Goal: Transaction & Acquisition: Book appointment/travel/reservation

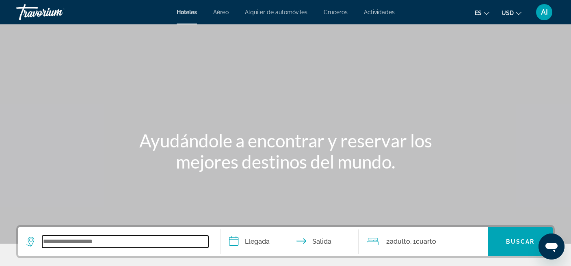
click at [107, 243] on input "Search widget" at bounding box center [125, 241] width 166 height 12
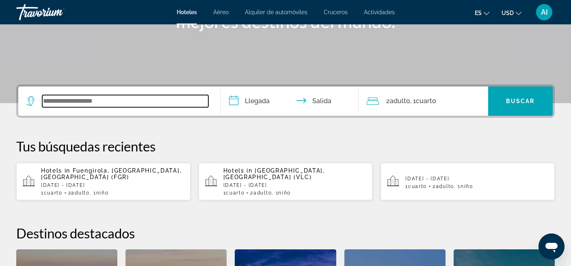
scroll to position [198, 0]
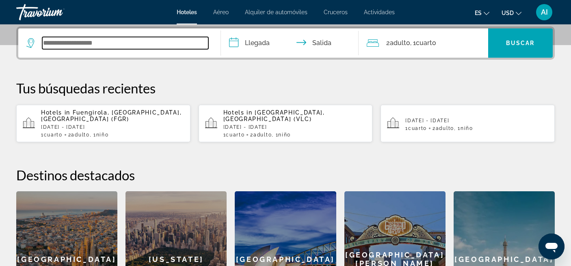
click at [114, 40] on input "Search widget" at bounding box center [125, 43] width 166 height 12
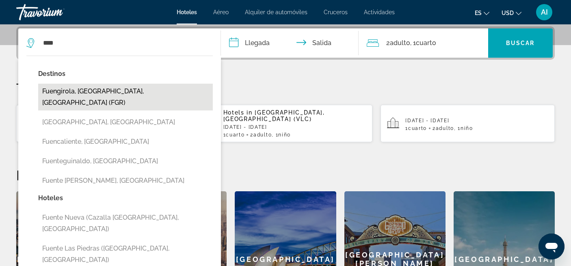
click at [89, 88] on button "Fuengirola, [GEOGRAPHIC_DATA], [GEOGRAPHIC_DATA] (FGR)" at bounding box center [125, 97] width 175 height 27
type input "**********"
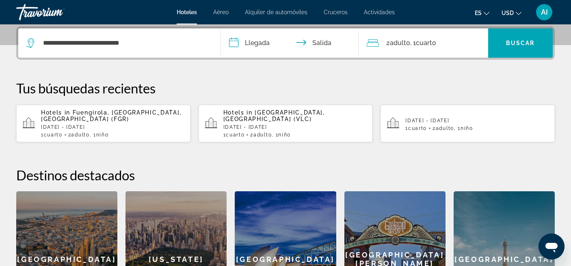
click at [261, 43] on input "**********" at bounding box center [291, 44] width 141 height 32
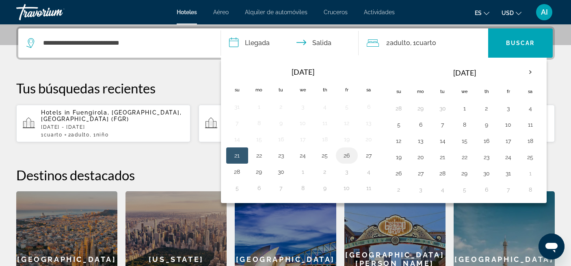
click at [346, 157] on button "26" at bounding box center [346, 155] width 13 height 11
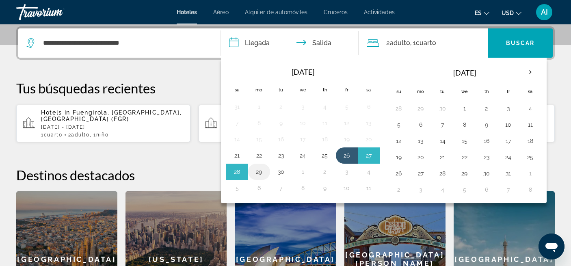
click at [261, 171] on button "29" at bounding box center [258, 171] width 13 height 11
type input "**********"
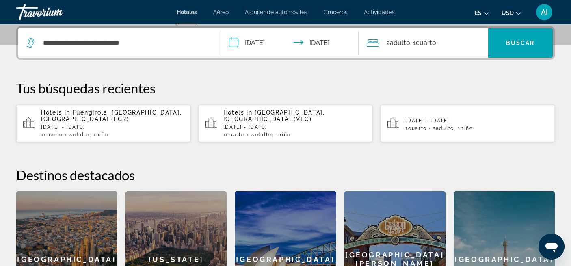
click at [456, 43] on div "2 Adulto Adulto , 1 Cuarto habitaciones" at bounding box center [427, 42] width 121 height 11
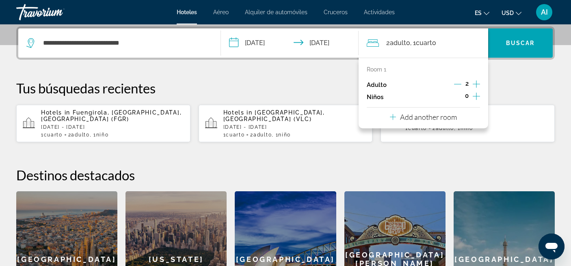
click at [476, 95] on icon "Increment children" at bounding box center [475, 96] width 7 height 10
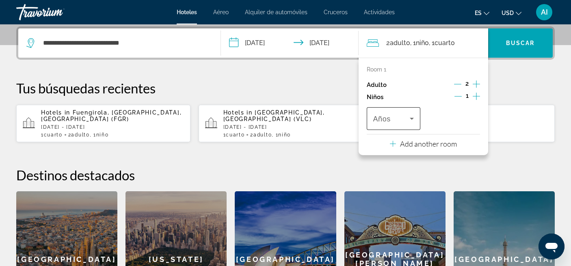
click at [410, 119] on icon "Travelers: 2 adults, 1 child" at bounding box center [412, 119] width 10 height 10
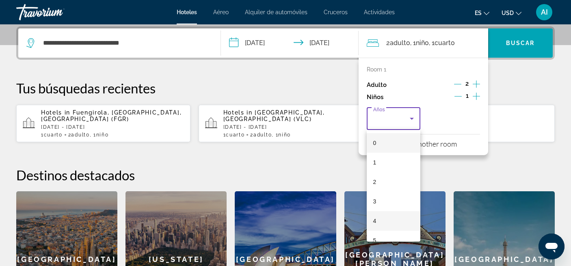
click at [386, 224] on mat-option "4" at bounding box center [394, 220] width 54 height 19
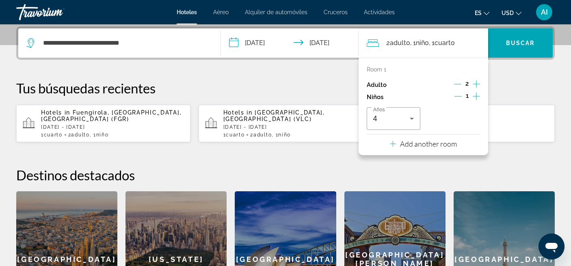
click at [504, 134] on app-hotels-recent-search "[DATE] - [DATE] 1 Cuarto habitaciones 2 Adulto Adulto , 1 Niño Niños" at bounding box center [467, 123] width 174 height 37
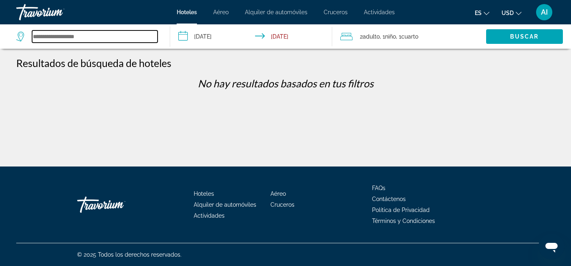
click at [67, 39] on input "Search widget" at bounding box center [94, 36] width 125 height 12
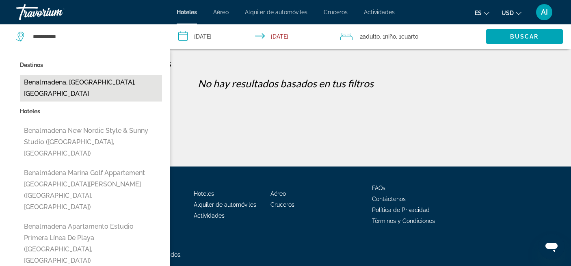
click at [63, 80] on button "Benalmadena, [GEOGRAPHIC_DATA], [GEOGRAPHIC_DATA]" at bounding box center [91, 88] width 142 height 27
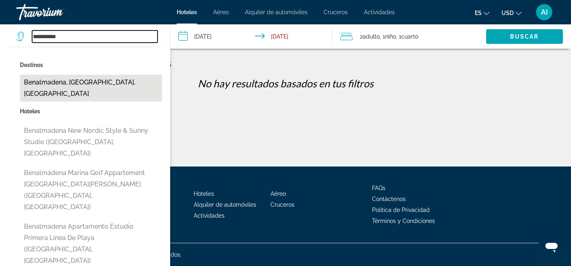
type input "**********"
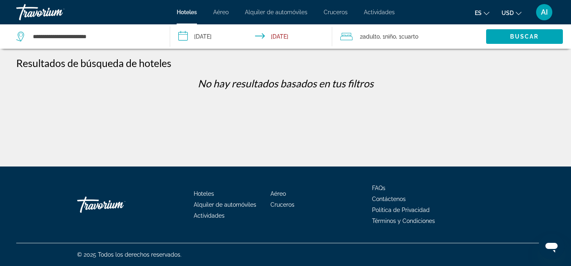
click at [205, 39] on input "**********" at bounding box center [252, 37] width 165 height 27
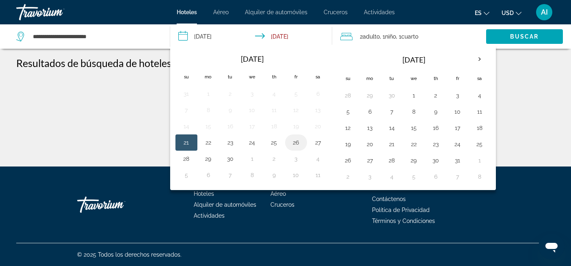
click at [295, 143] on button "26" at bounding box center [295, 142] width 13 height 11
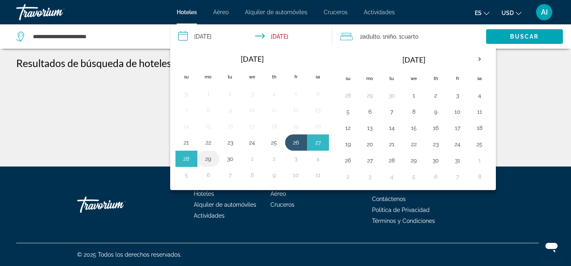
click at [211, 160] on button "29" at bounding box center [208, 158] width 13 height 11
type input "**********"
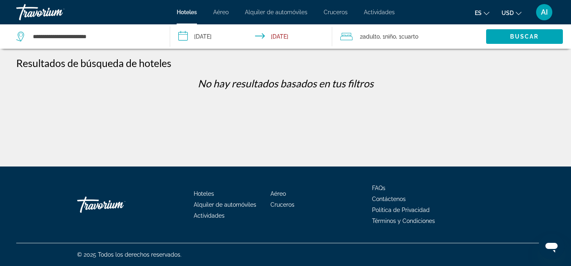
click at [436, 29] on div "2 Adulto Adulto , 1 Niño Niños , 1 Cuarto habitaciones" at bounding box center [413, 36] width 146 height 24
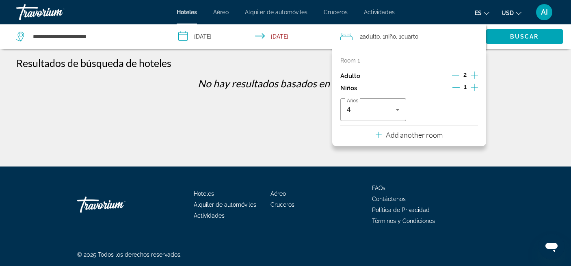
click at [526, 68] on div "Resultados de búsqueda de hoteles" at bounding box center [285, 63] width 538 height 12
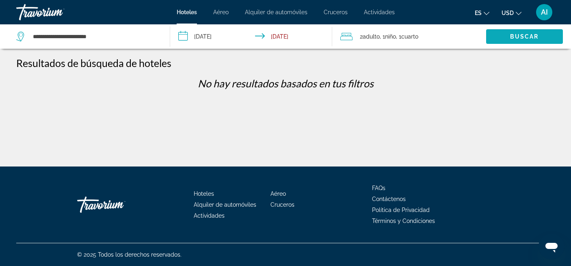
click at [528, 38] on span "Buscar" at bounding box center [524, 36] width 29 height 6
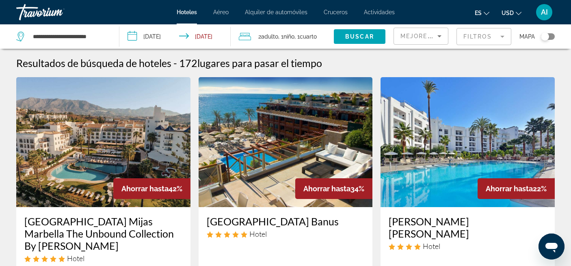
click at [459, 62] on div "Resultados de búsqueda de hoteles - 172 lugares para pasar el tiempo" at bounding box center [285, 63] width 538 height 12
click at [503, 36] on mat-form-field "Filtros" at bounding box center [483, 36] width 55 height 17
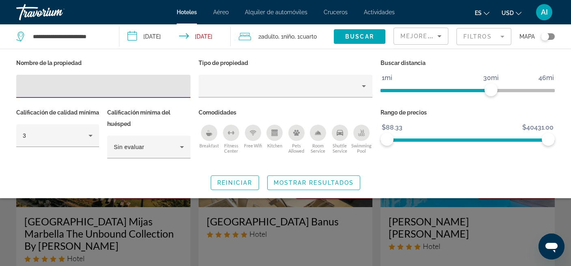
click at [467, 61] on p "Buscar distancia" at bounding box center [467, 62] width 174 height 11
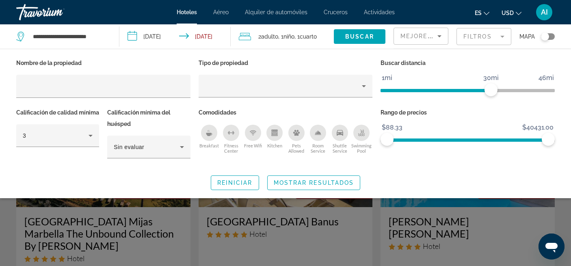
click at [441, 36] on icon "Sort by" at bounding box center [439, 36] width 10 height 10
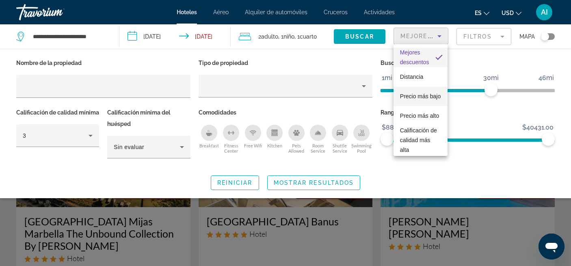
click at [423, 99] on span "Precio más bajo" at bounding box center [420, 96] width 41 height 6
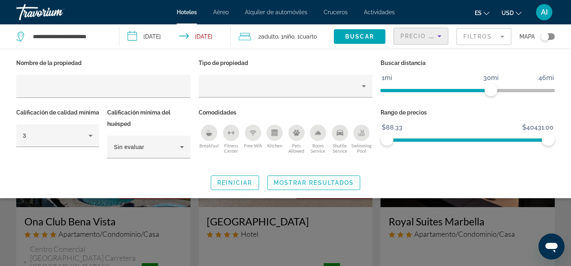
click at [320, 183] on span "Mostrar resultados" at bounding box center [314, 182] width 80 height 6
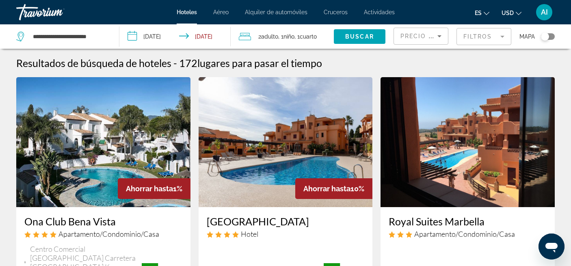
click at [465, 67] on div "Resultados de búsqueda de hoteles - 172 lugares para pasar el tiempo" at bounding box center [285, 63] width 538 height 12
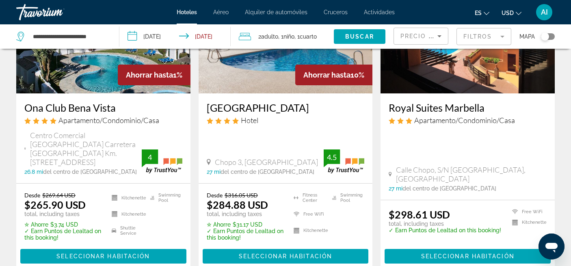
scroll to position [130, 0]
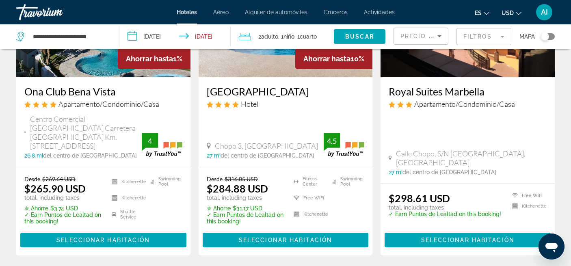
click at [193, 101] on app-hotels-search-item "Ahorrar hasta 1% Ona Club Bena Vista Apartamento/Condominio/Casa Centro Comerci…" at bounding box center [103, 101] width 182 height 308
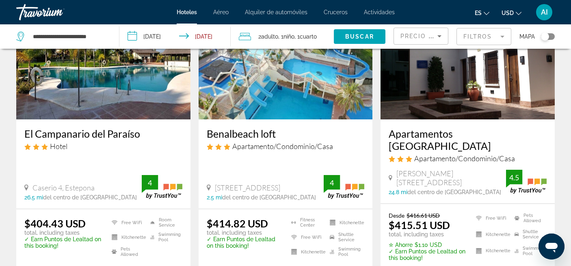
scroll to position [1137, 0]
